Goal: Information Seeking & Learning: Check status

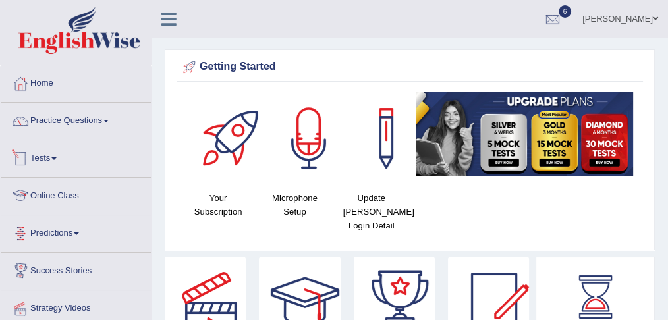
click at [58, 159] on link "Tests" at bounding box center [76, 156] width 150 height 33
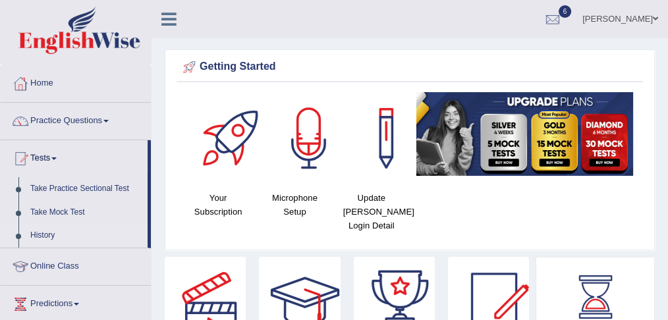
click at [49, 231] on link "History" at bounding box center [85, 236] width 123 height 24
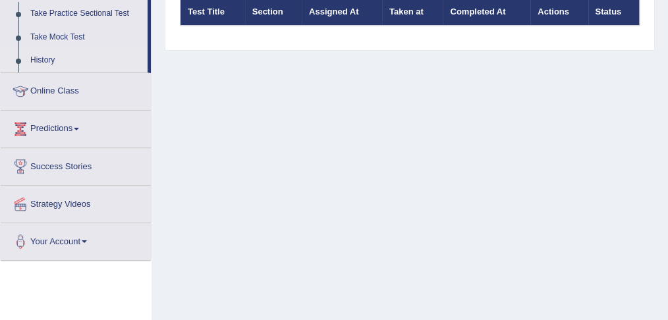
scroll to position [43, 0]
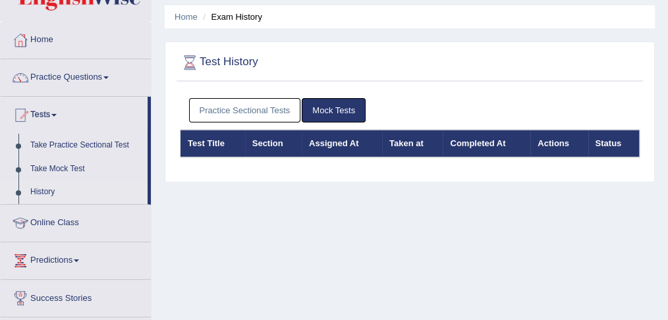
click at [275, 108] on link "Practice Sectional Tests" at bounding box center [245, 110] width 112 height 24
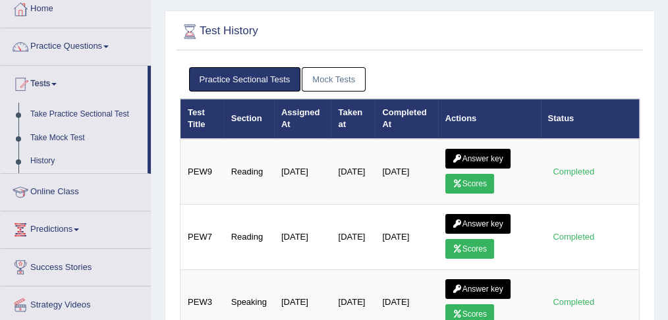
scroll to position [88, 0]
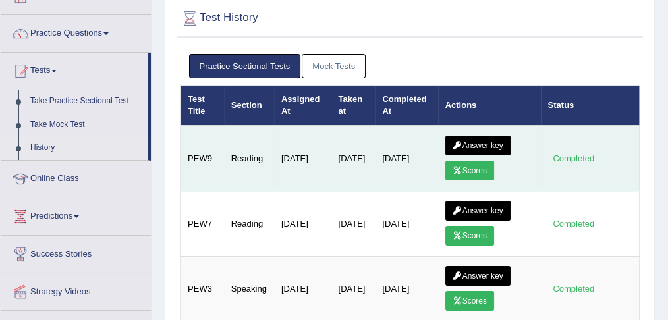
click at [491, 141] on link "Answer key" at bounding box center [477, 146] width 65 height 20
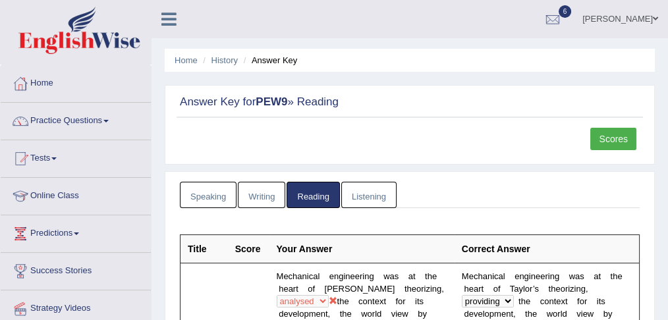
click at [615, 140] on link "Scores" at bounding box center [613, 139] width 46 height 22
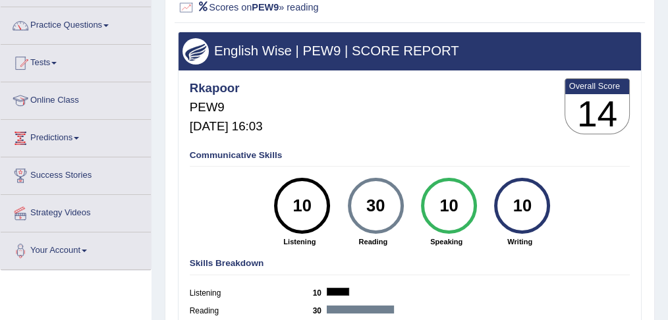
scroll to position [43, 0]
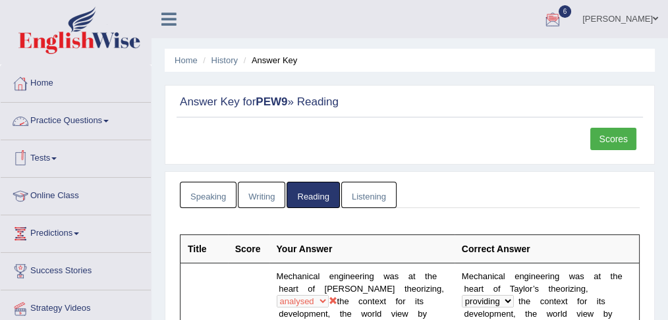
click at [45, 159] on link "Tests" at bounding box center [76, 156] width 150 height 33
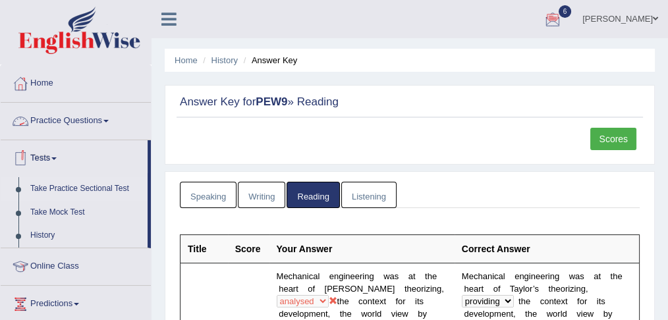
click at [85, 186] on link "Take Practice Sectional Test" at bounding box center [85, 189] width 123 height 24
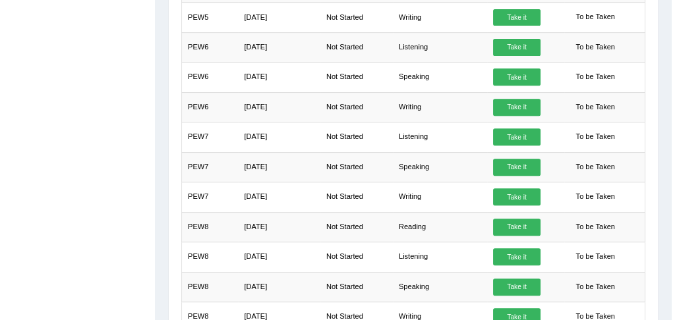
scroll to position [659, 0]
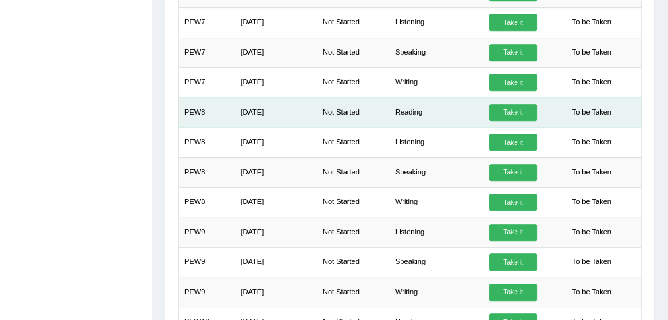
click at [507, 104] on link "Take it" at bounding box center [512, 112] width 47 height 17
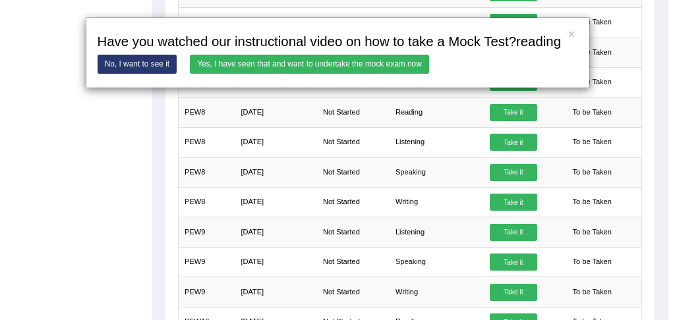
click at [314, 65] on link "Yes, I have seen that and want to undertake the mock exam now" at bounding box center [309, 64] width 239 height 19
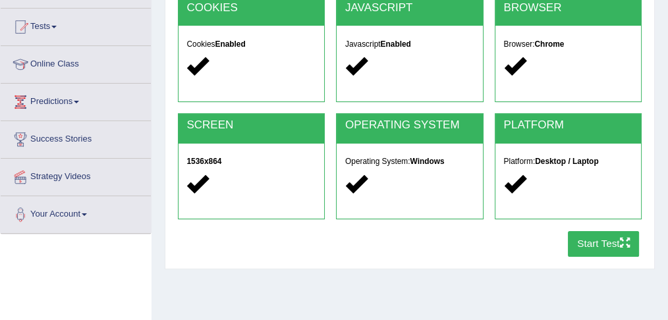
scroll to position [175, 0]
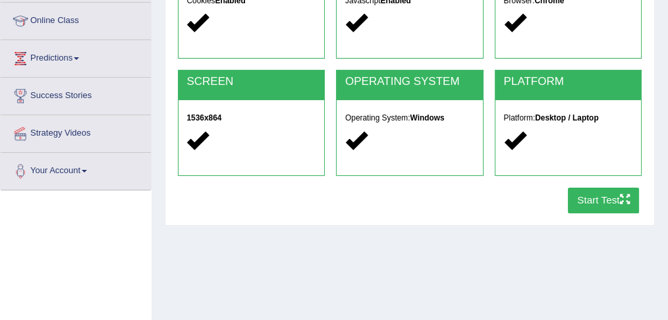
click at [600, 198] on button "Start Test" at bounding box center [604, 201] width 72 height 26
